Goal: Information Seeking & Learning: Learn about a topic

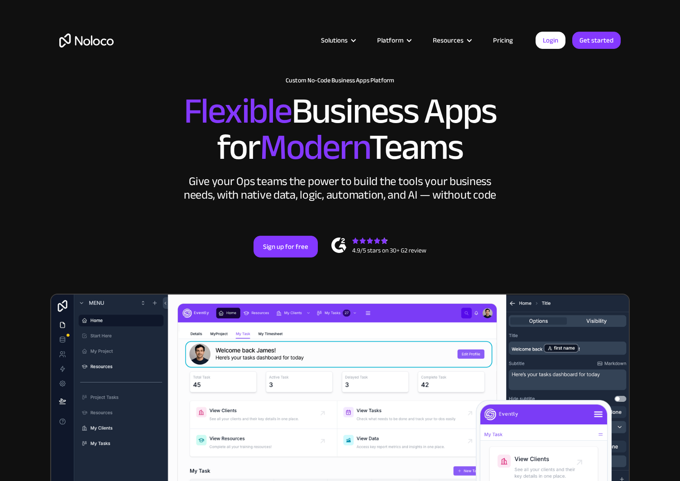
click at [594, 249] on div "Sign up for free" at bounding box center [339, 247] width 561 height 22
click at [285, 243] on link "Sign up for free" at bounding box center [285, 247] width 64 height 22
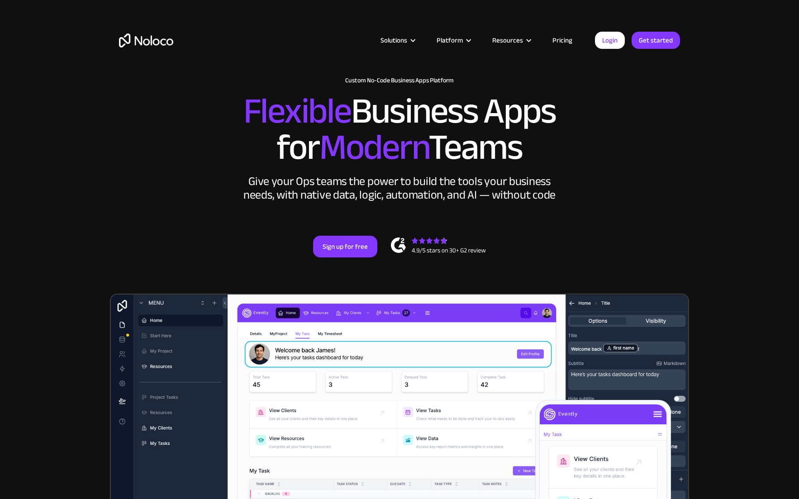
click at [563, 40] on link "Pricing" at bounding box center [562, 40] width 43 height 12
